Goal: Information Seeking & Learning: Understand process/instructions

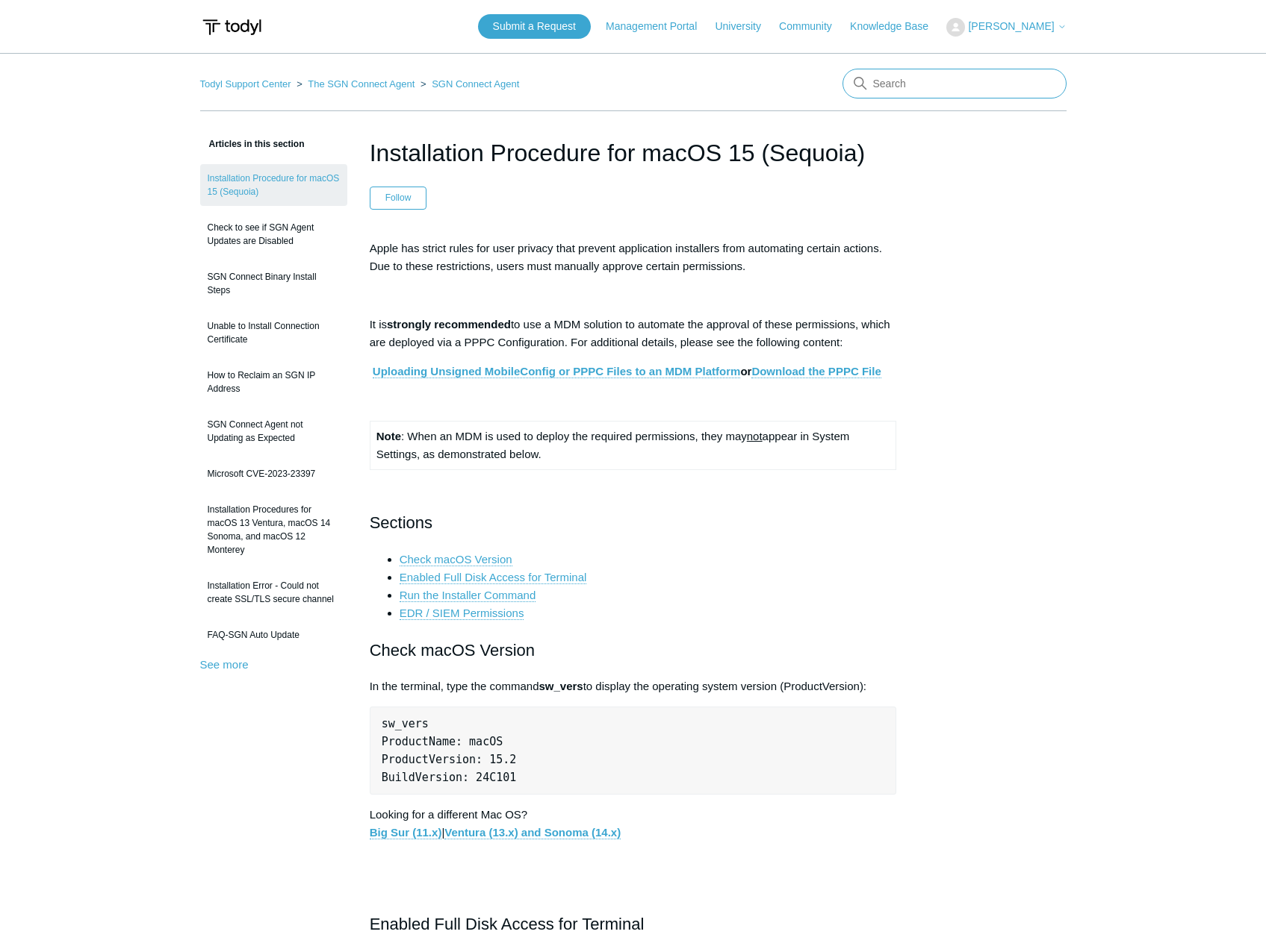
click at [913, 85] on input "Search" at bounding box center [954, 84] width 224 height 29
type input "v"
click at [498, 827] on link "Ventura (13.x) and Sonoma (14.x)" at bounding box center [532, 833] width 176 height 14
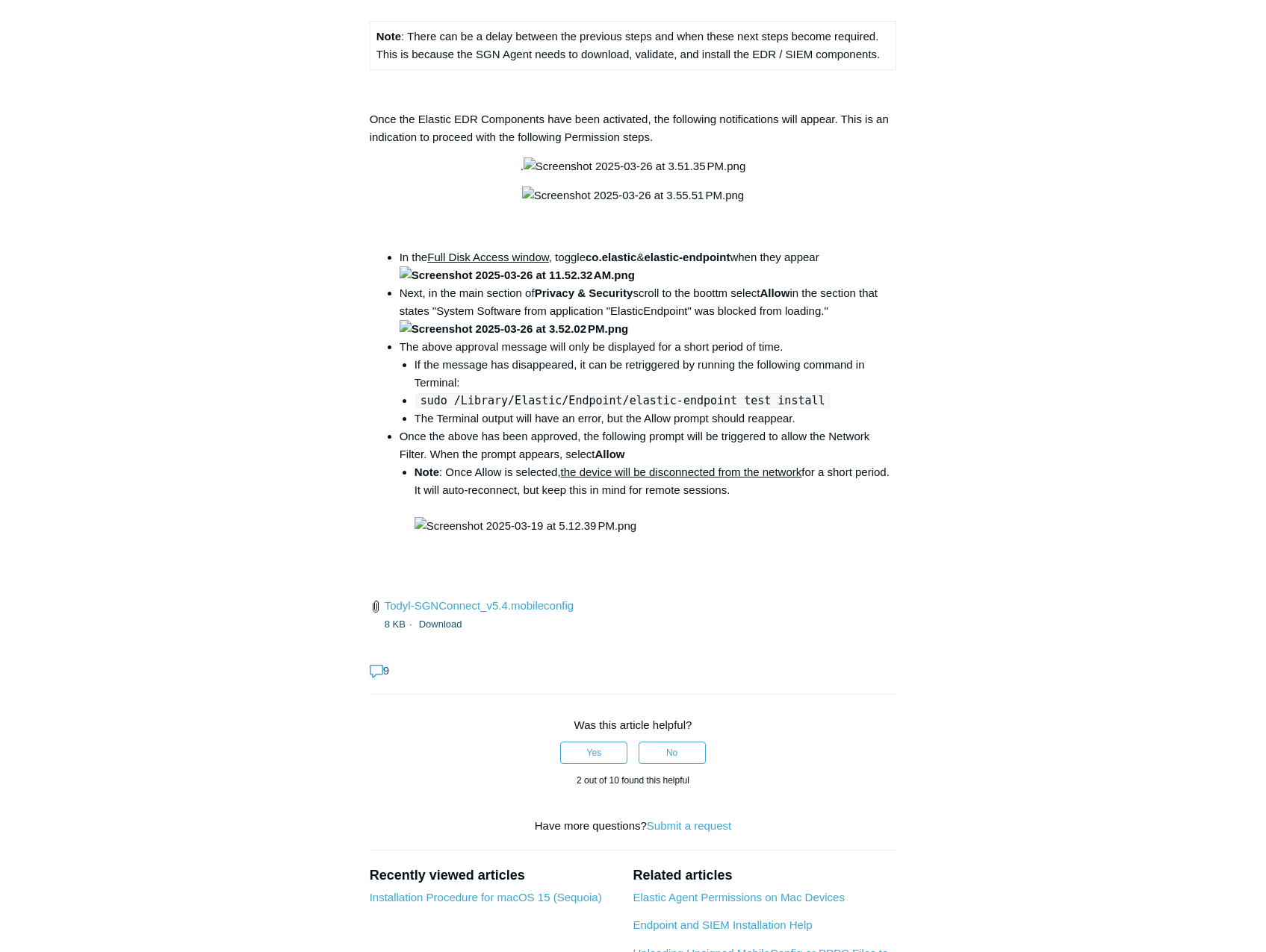
scroll to position [2090, 0]
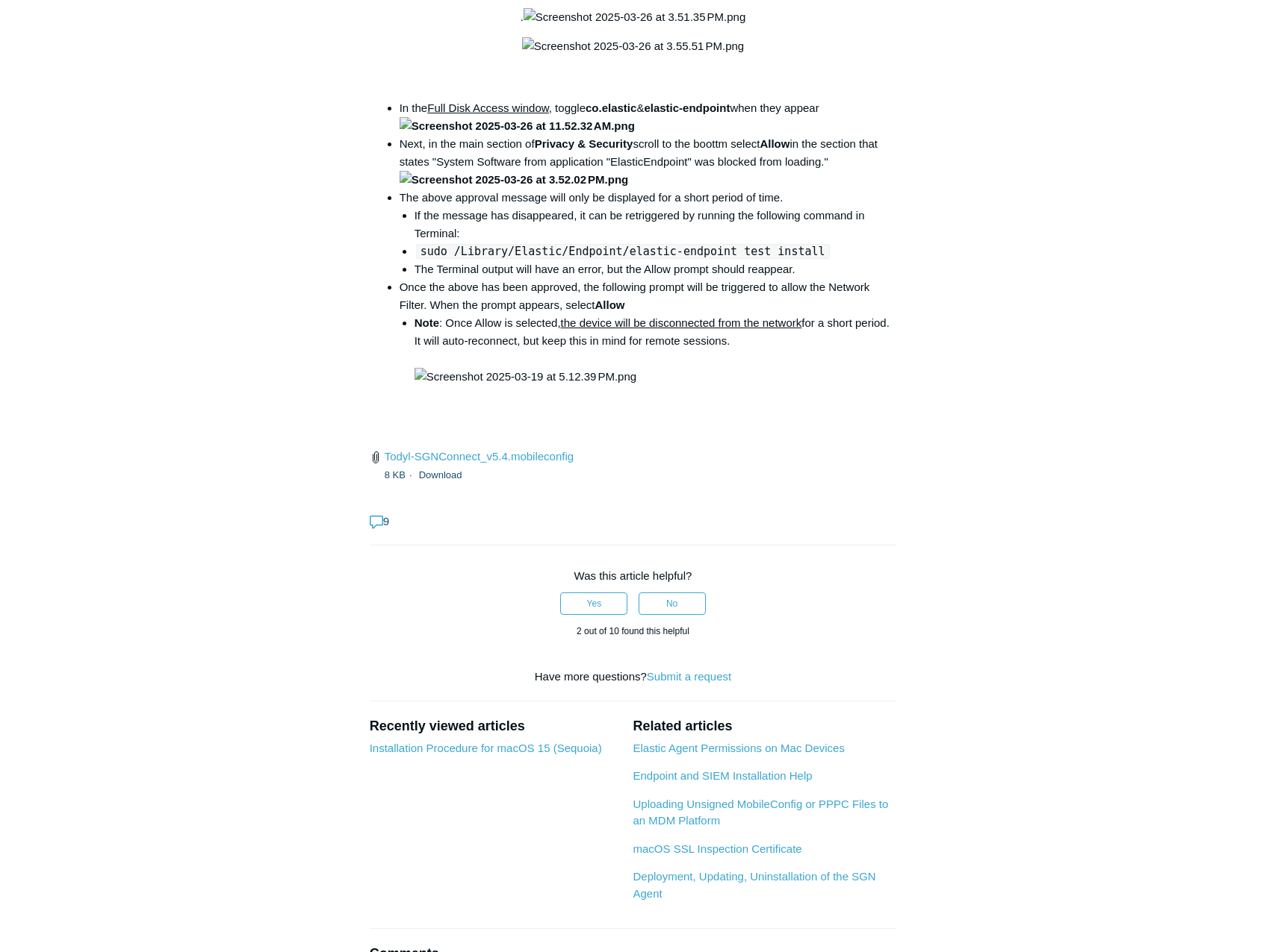
drag, startPoint x: 580, startPoint y: 393, endPoint x: 803, endPoint y: 395, distance: 223.0
copy code "open /Library/PrivilegedHelperTools/"
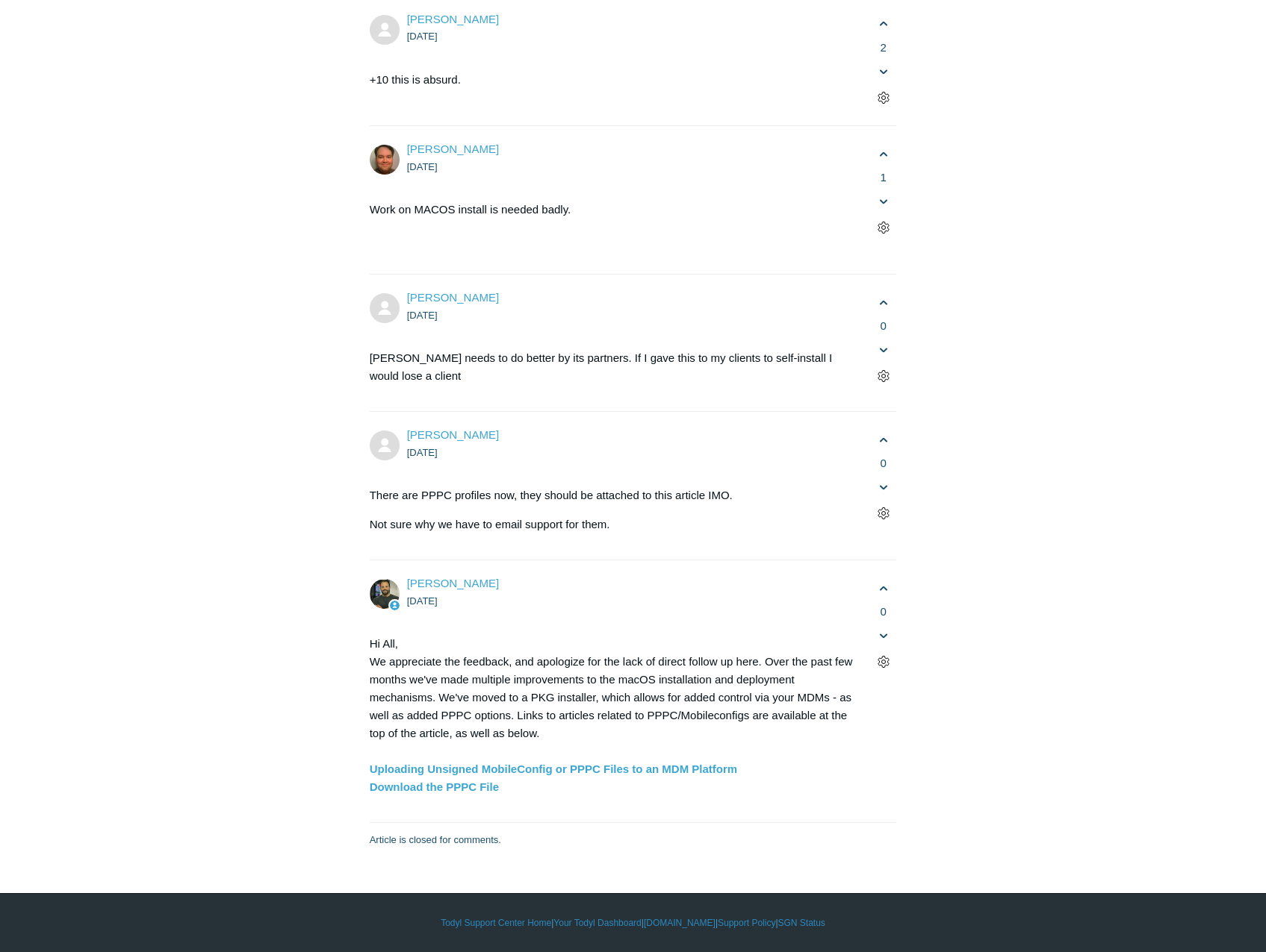
scroll to position [4030, 0]
drag, startPoint x: 420, startPoint y: 594, endPoint x: 793, endPoint y: 591, distance: 373.0
drag, startPoint x: 793, startPoint y: 591, endPoint x: 777, endPoint y: 591, distance: 16.0
copy code "sudo /Library/Elastic/Endpoint/elastic-endpoint test install"
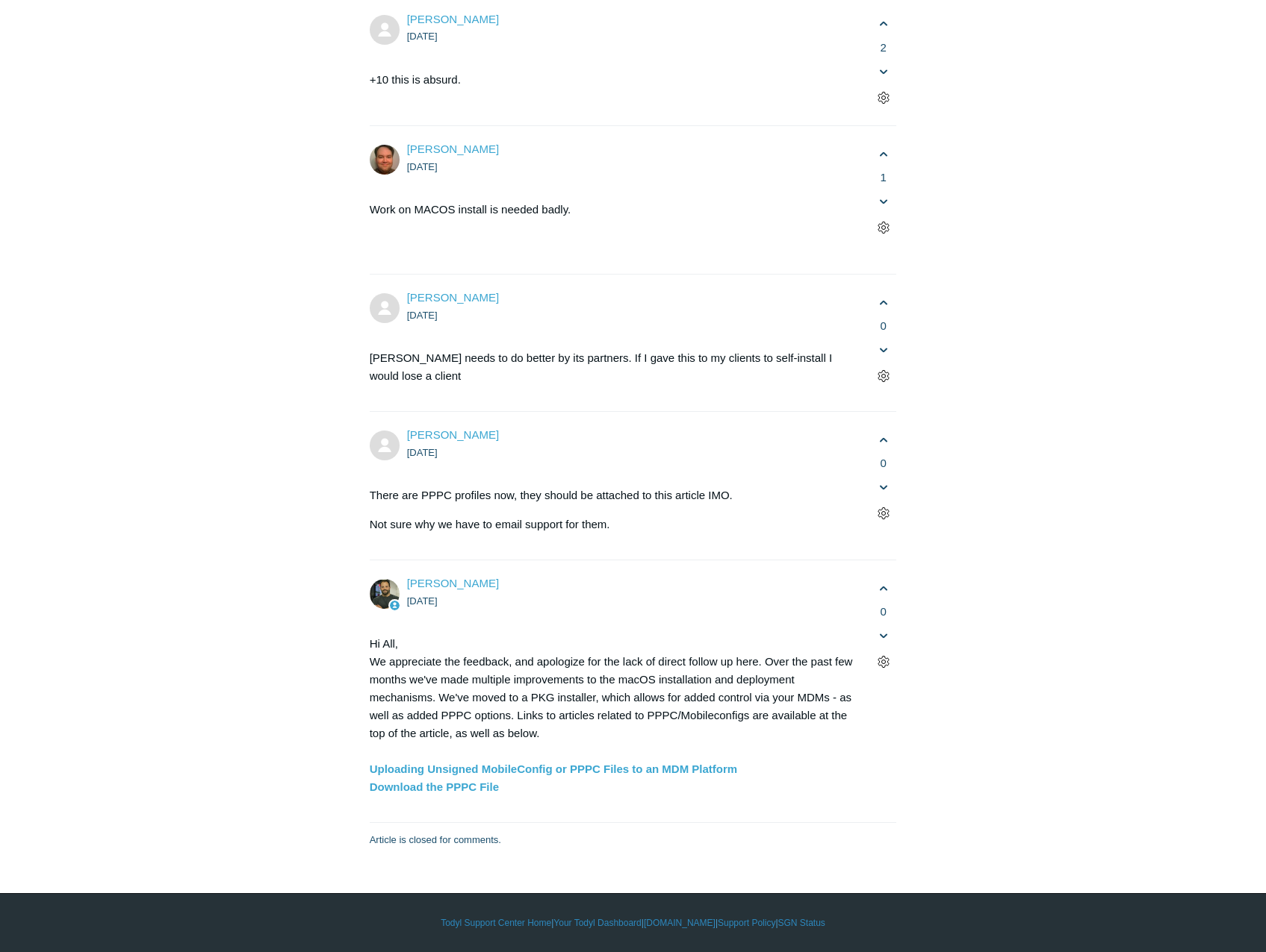
scroll to position [3955, 0]
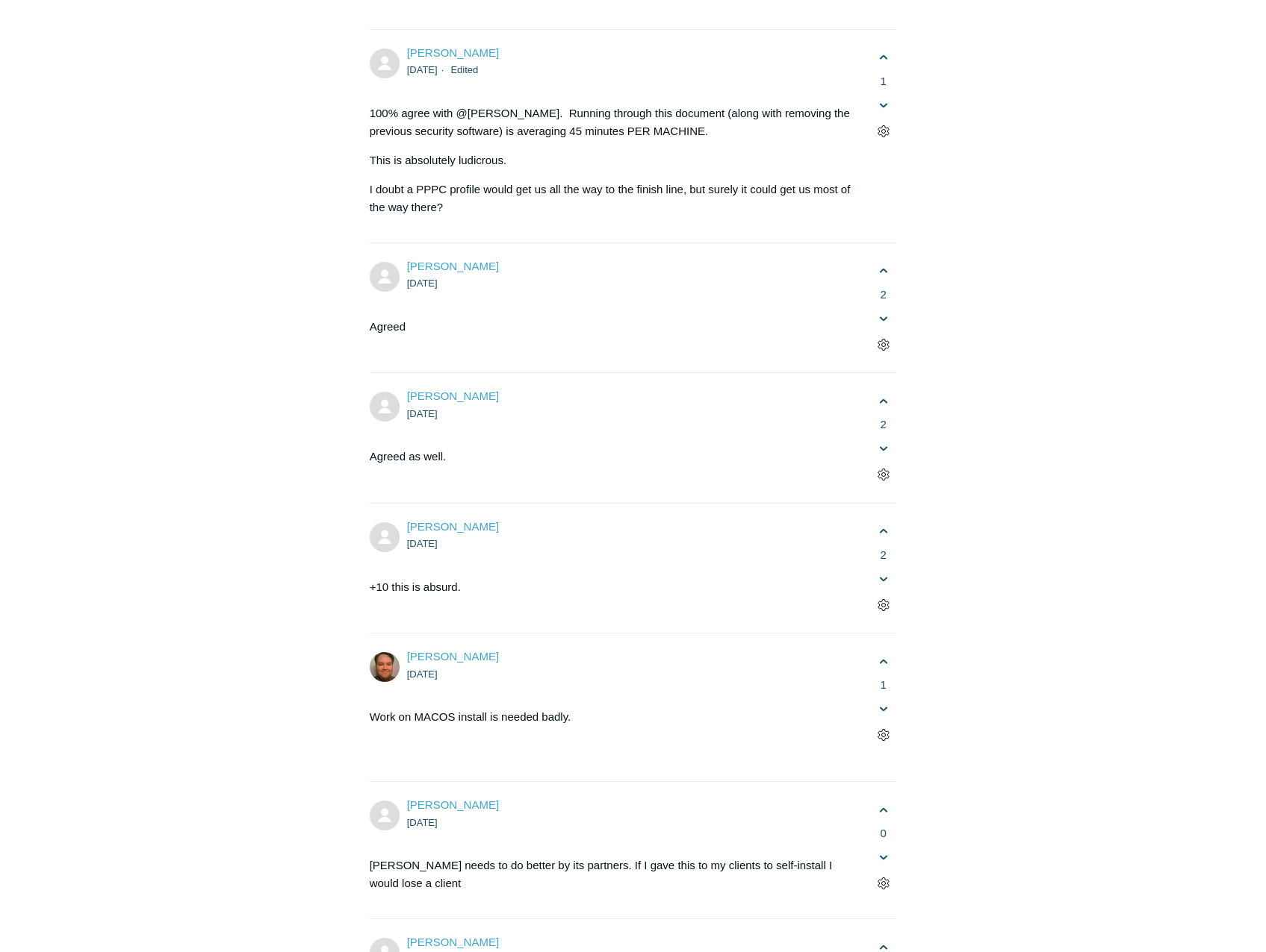
scroll to position [3209, 0]
